Goal: Information Seeking & Learning: Learn about a topic

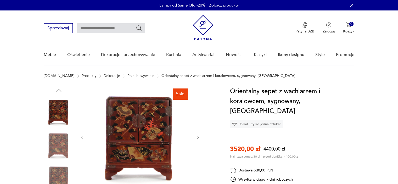
click at [127, 124] on img at bounding box center [139, 136] width 101 height 101
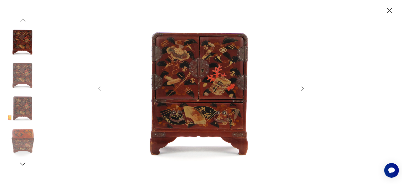
click at [301, 90] on icon "button" at bounding box center [302, 89] width 6 height 6
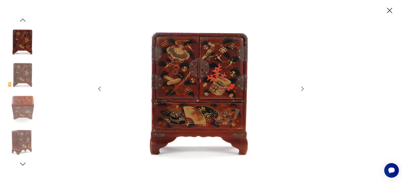
click at [301, 90] on icon "button" at bounding box center [302, 89] width 6 height 6
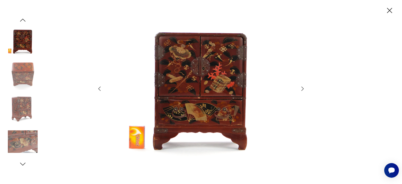
click at [301, 90] on icon "button" at bounding box center [302, 89] width 6 height 6
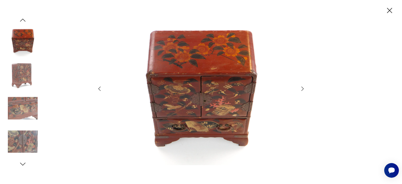
click at [301, 90] on icon "button" at bounding box center [302, 89] width 6 height 6
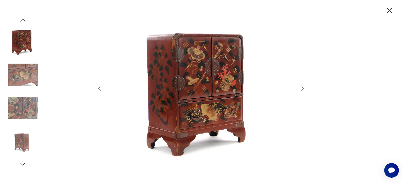
click at [301, 90] on icon "button" at bounding box center [302, 89] width 6 height 6
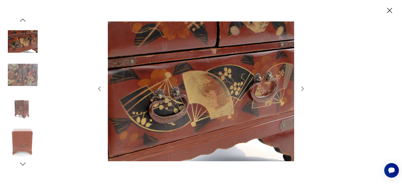
click at [301, 90] on icon "button" at bounding box center [302, 89] width 6 height 6
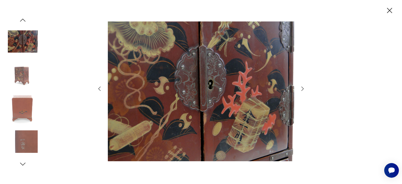
click at [301, 90] on icon "button" at bounding box center [302, 89] width 6 height 6
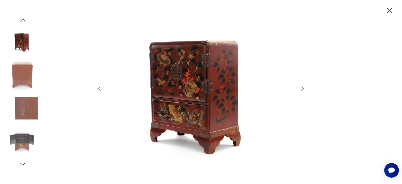
click at [300, 89] on icon "button" at bounding box center [302, 89] width 6 height 6
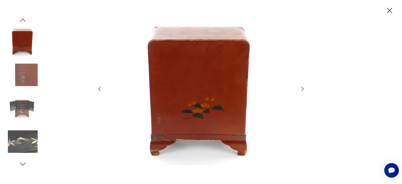
click at [300, 89] on icon "button" at bounding box center [302, 89] width 6 height 6
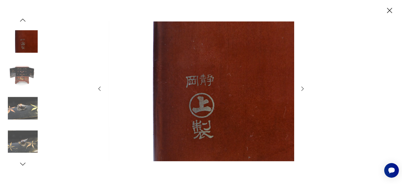
click at [300, 89] on icon "button" at bounding box center [302, 89] width 6 height 6
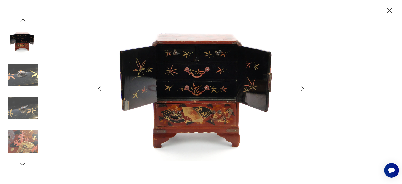
click at [300, 89] on icon "button" at bounding box center [302, 89] width 6 height 6
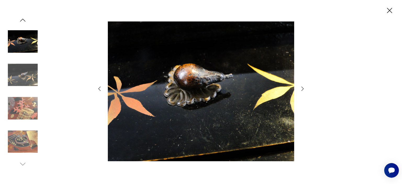
click at [300, 89] on icon "button" at bounding box center [302, 89] width 6 height 6
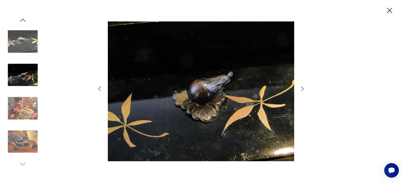
click at [300, 89] on icon "button" at bounding box center [302, 89] width 6 height 6
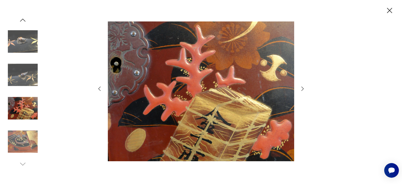
click at [300, 89] on icon "button" at bounding box center [302, 89] width 6 height 6
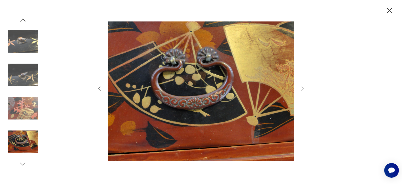
click at [98, 88] on icon "button" at bounding box center [99, 89] width 6 height 6
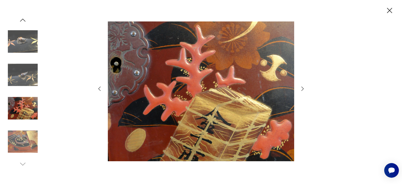
click at [98, 88] on icon "button" at bounding box center [99, 89] width 6 height 6
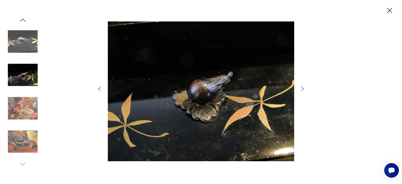
click at [98, 88] on icon "button" at bounding box center [99, 89] width 6 height 6
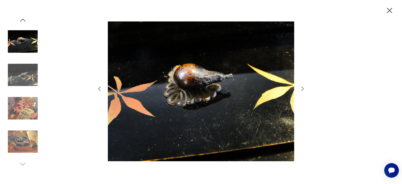
click at [98, 88] on icon "button" at bounding box center [99, 89] width 6 height 6
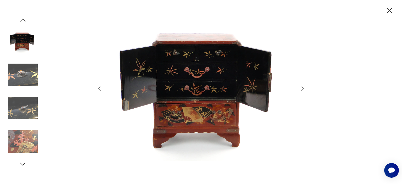
click at [98, 88] on icon "button" at bounding box center [99, 89] width 6 height 6
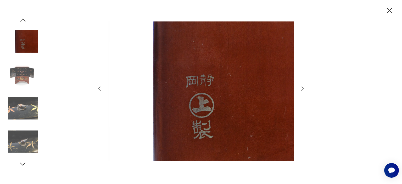
click at [98, 88] on icon "button" at bounding box center [99, 89] width 6 height 6
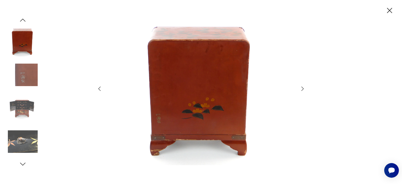
click at [98, 88] on icon "button" at bounding box center [99, 89] width 6 height 6
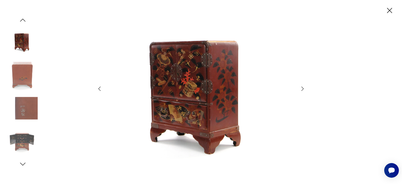
click at [98, 88] on icon "button" at bounding box center [99, 89] width 6 height 6
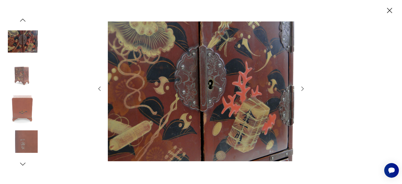
click at [98, 88] on icon "button" at bounding box center [99, 89] width 6 height 6
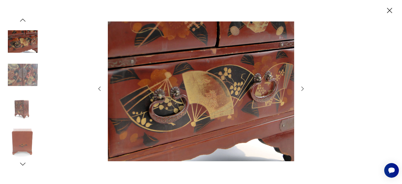
click at [98, 88] on icon "button" at bounding box center [99, 89] width 6 height 6
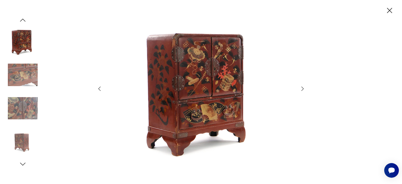
click at [98, 88] on icon "button" at bounding box center [99, 89] width 6 height 6
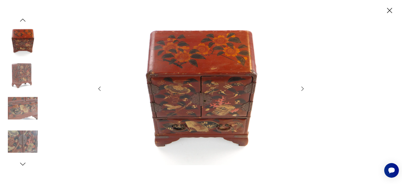
click at [98, 88] on icon "button" at bounding box center [99, 89] width 6 height 6
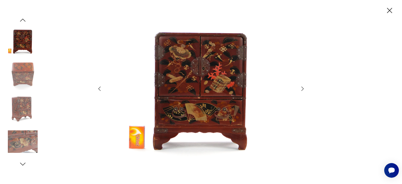
click at [98, 88] on icon "button" at bounding box center [99, 89] width 6 height 6
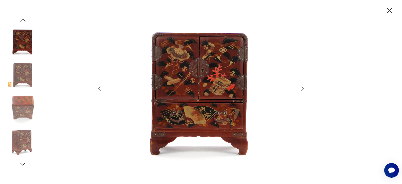
click at [98, 88] on icon "button" at bounding box center [99, 89] width 6 height 6
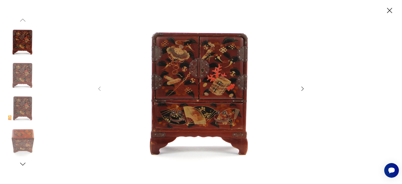
click at [390, 11] on icon "button" at bounding box center [389, 10] width 5 height 5
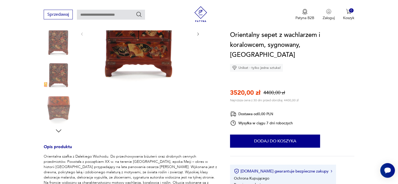
scroll to position [157, 0]
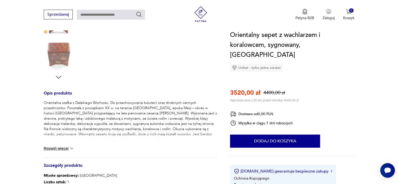
click at [67, 147] on button "Rozwiń więcej" at bounding box center [59, 148] width 30 height 5
